Goal: Transaction & Acquisition: Book appointment/travel/reservation

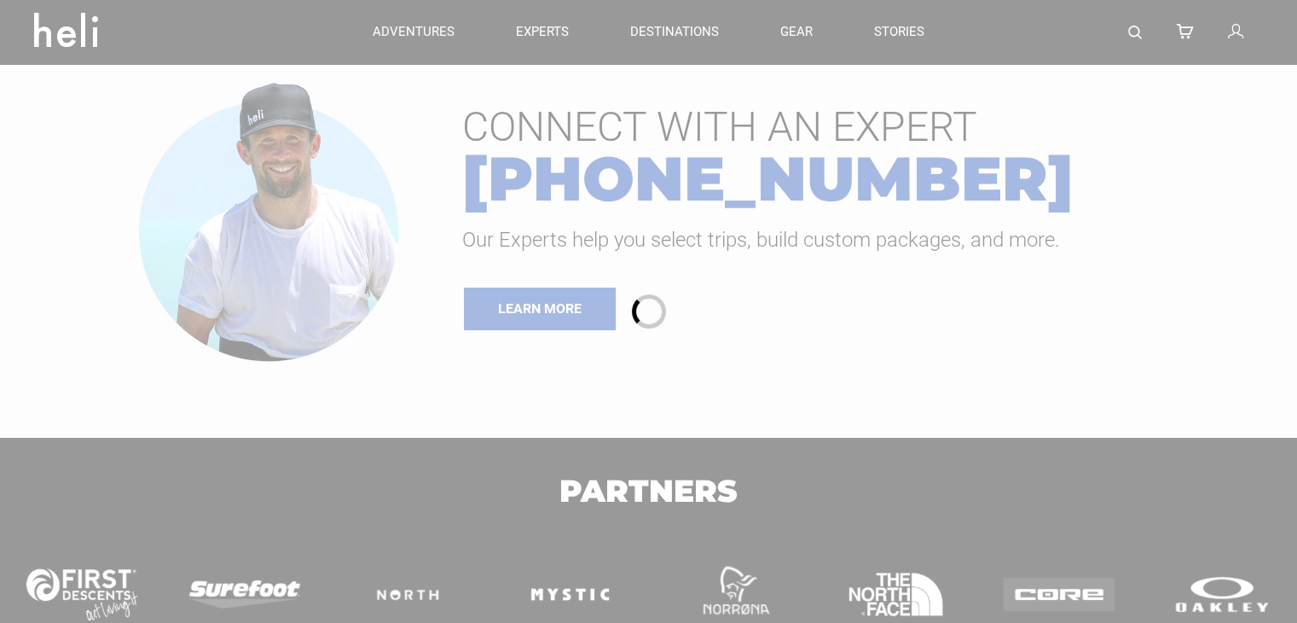
type input "Heli Skiing"
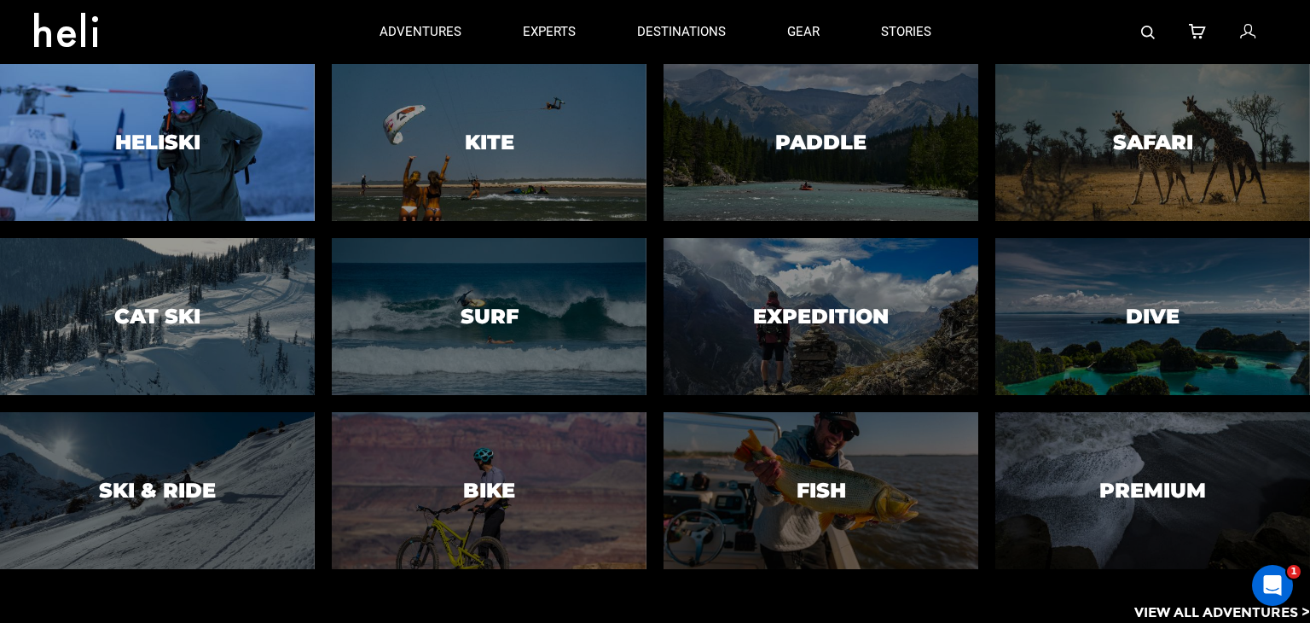
click at [107, 146] on div at bounding box center [157, 142] width 321 height 160
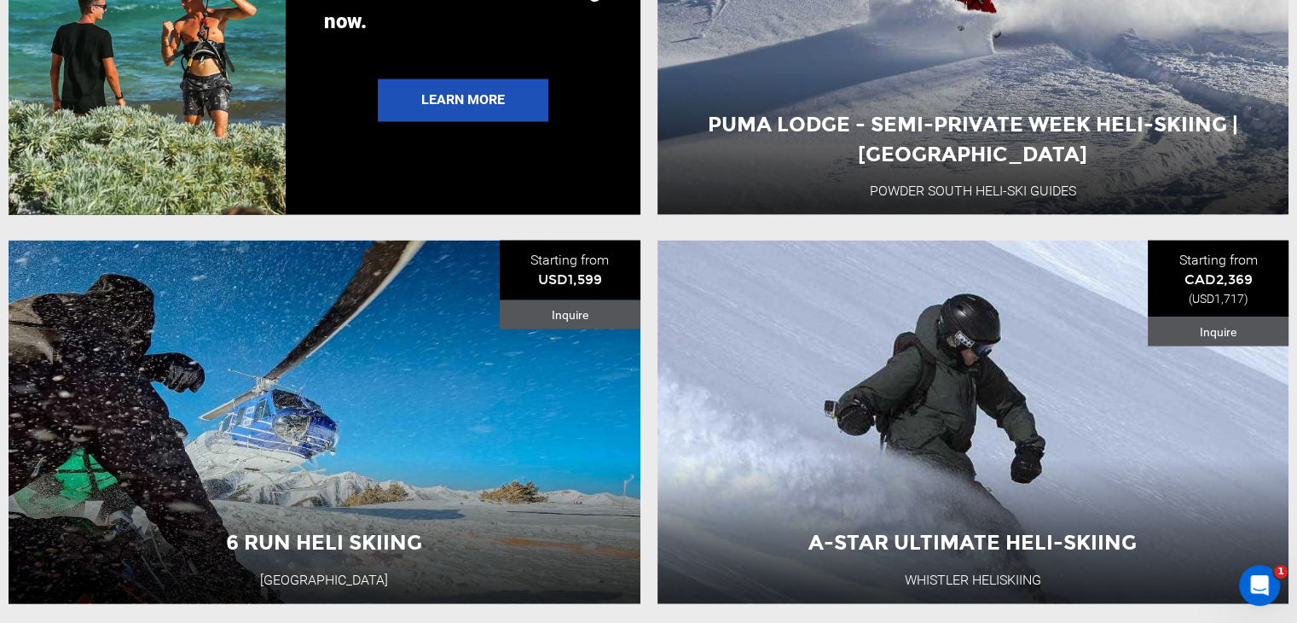
scroll to position [3582, 0]
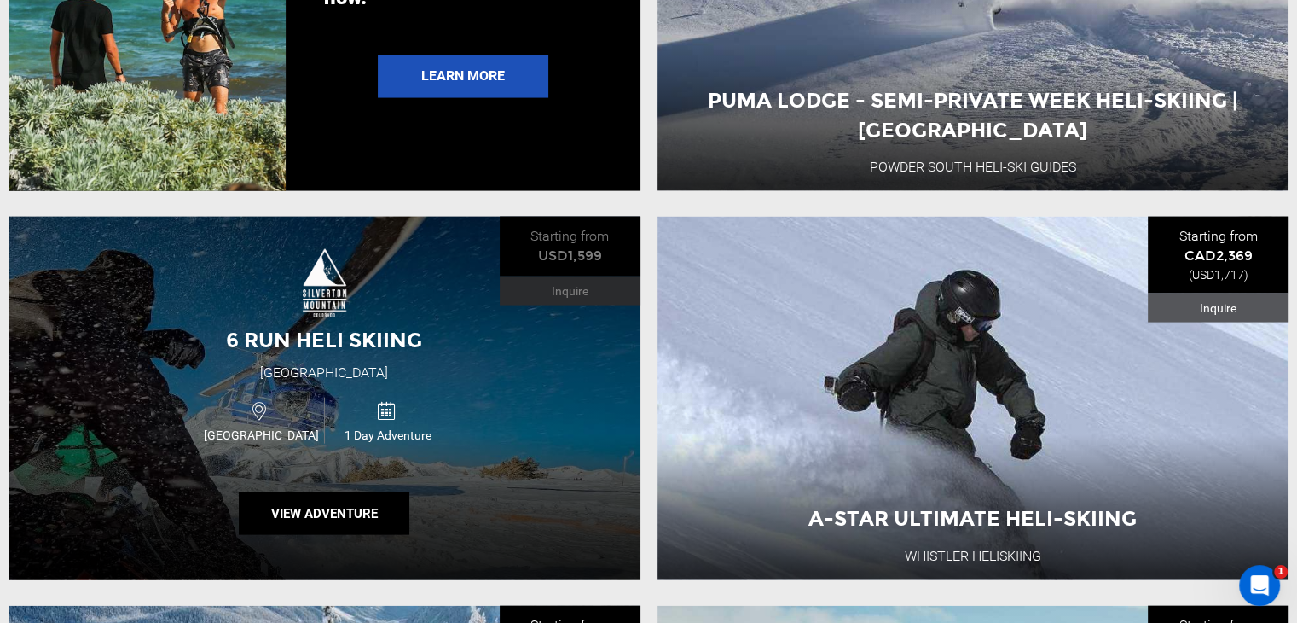
click at [380, 352] on span "6 Run Heli Skiing" at bounding box center [324, 339] width 196 height 25
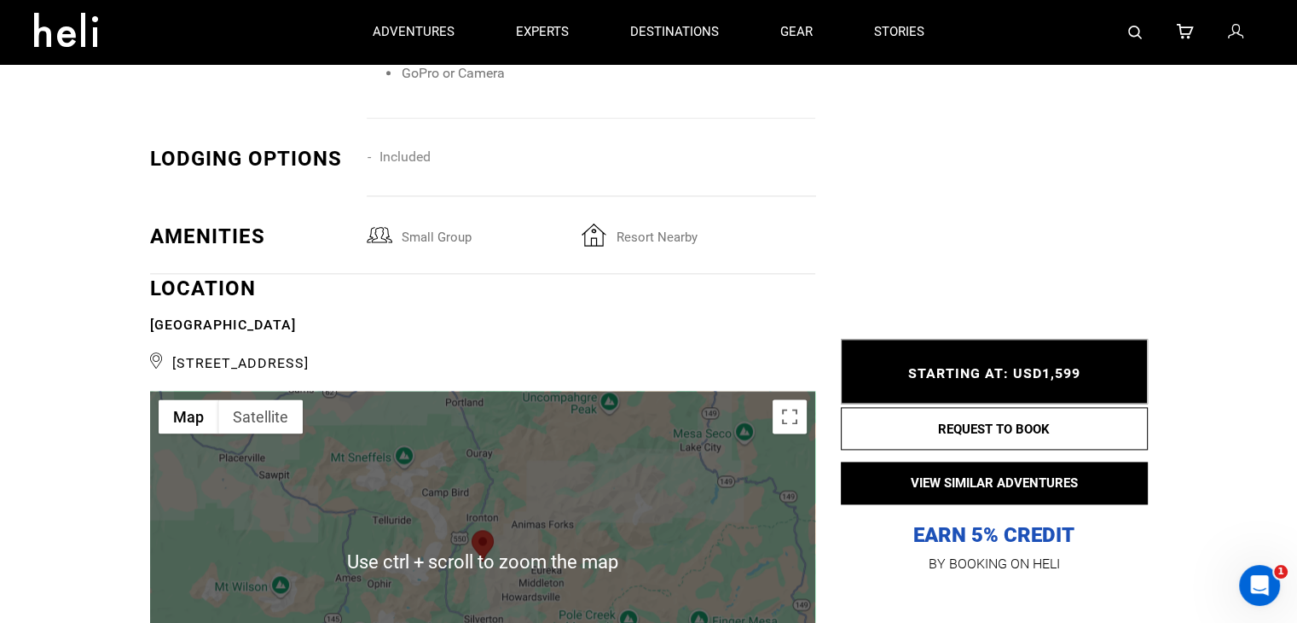
scroll to position [2303, 0]
